Goal: Information Seeking & Learning: Understand process/instructions

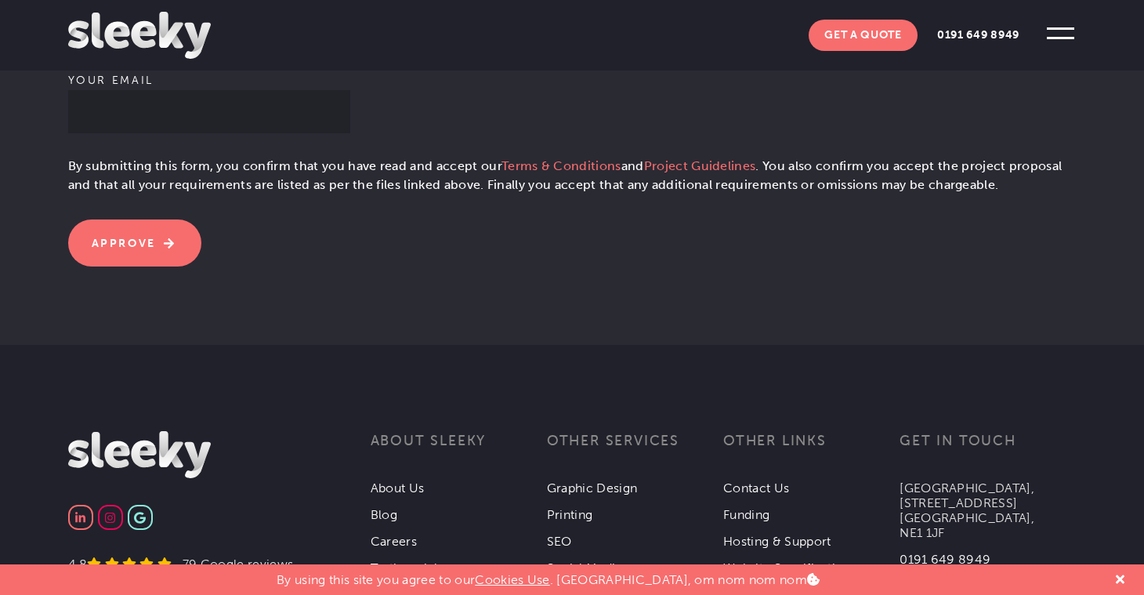
scroll to position [663, 0]
click at [592, 160] on link "Terms & Conditions" at bounding box center [561, 164] width 120 height 15
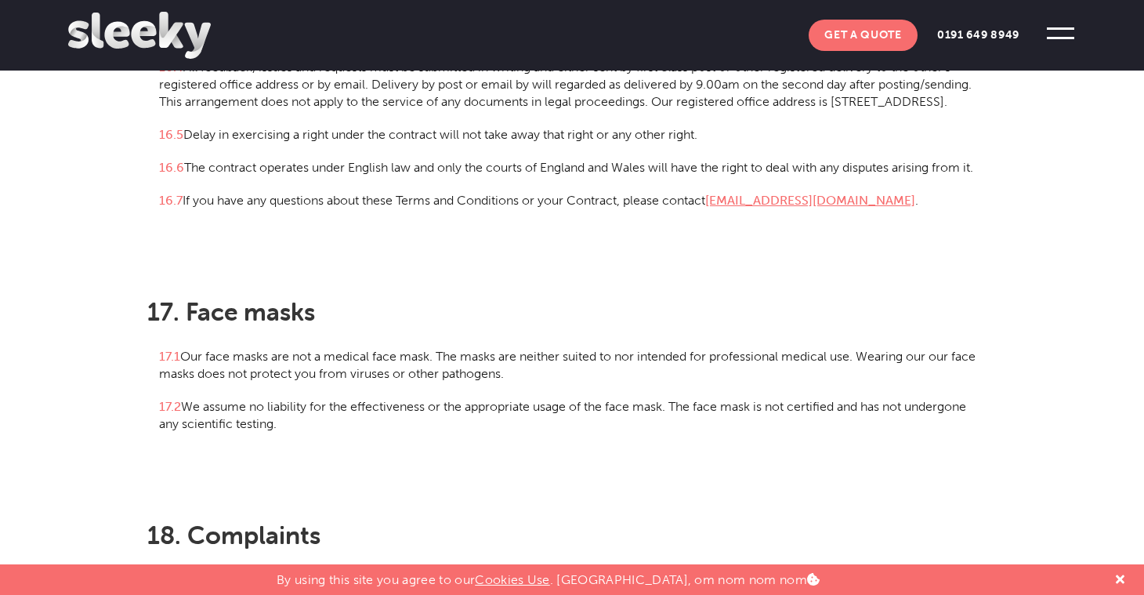
scroll to position [5191, 0]
